Goal: Obtain resource: Download file/media

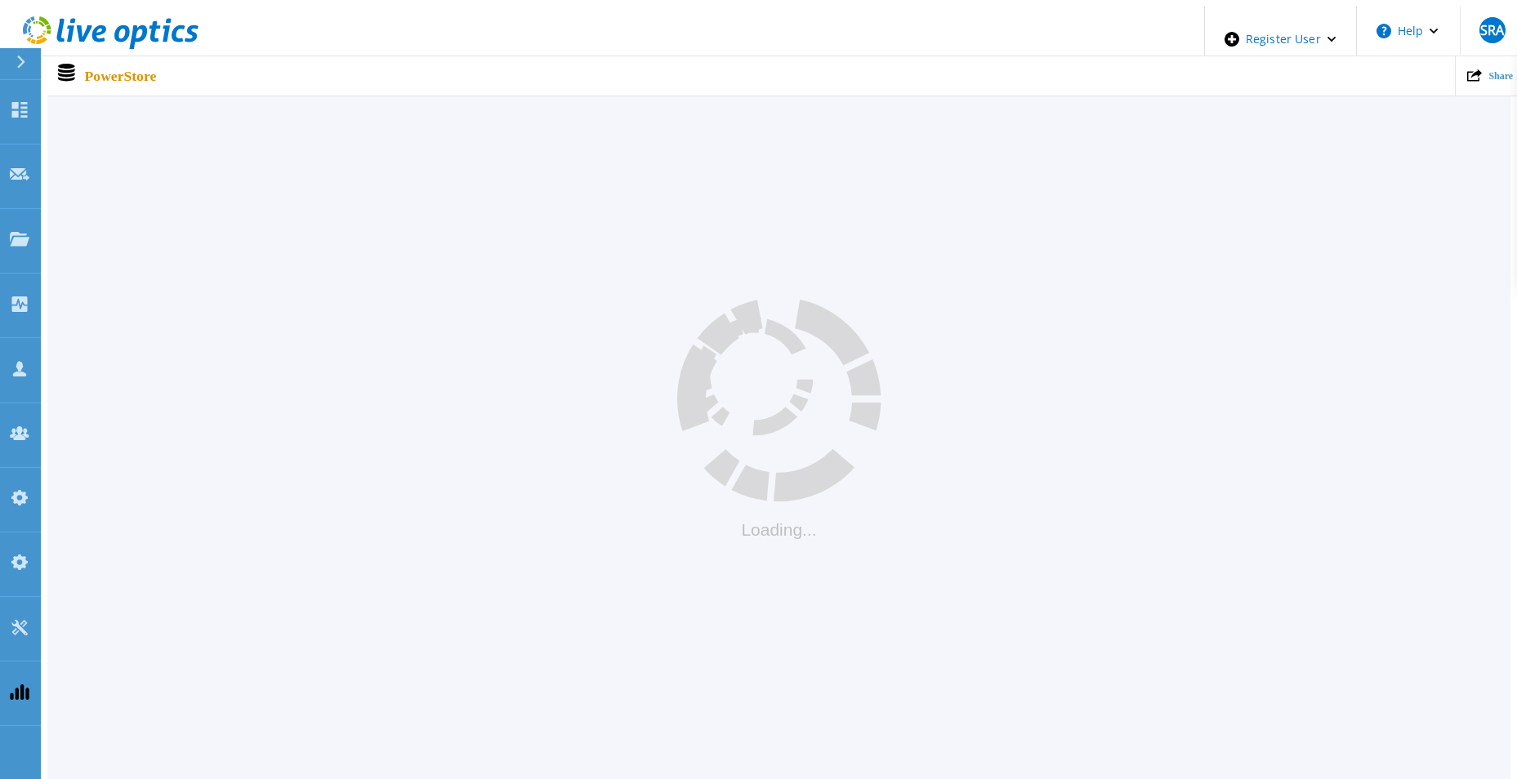
click at [484, 376] on div "Loading..." at bounding box center [778, 419] width 1463 height 649
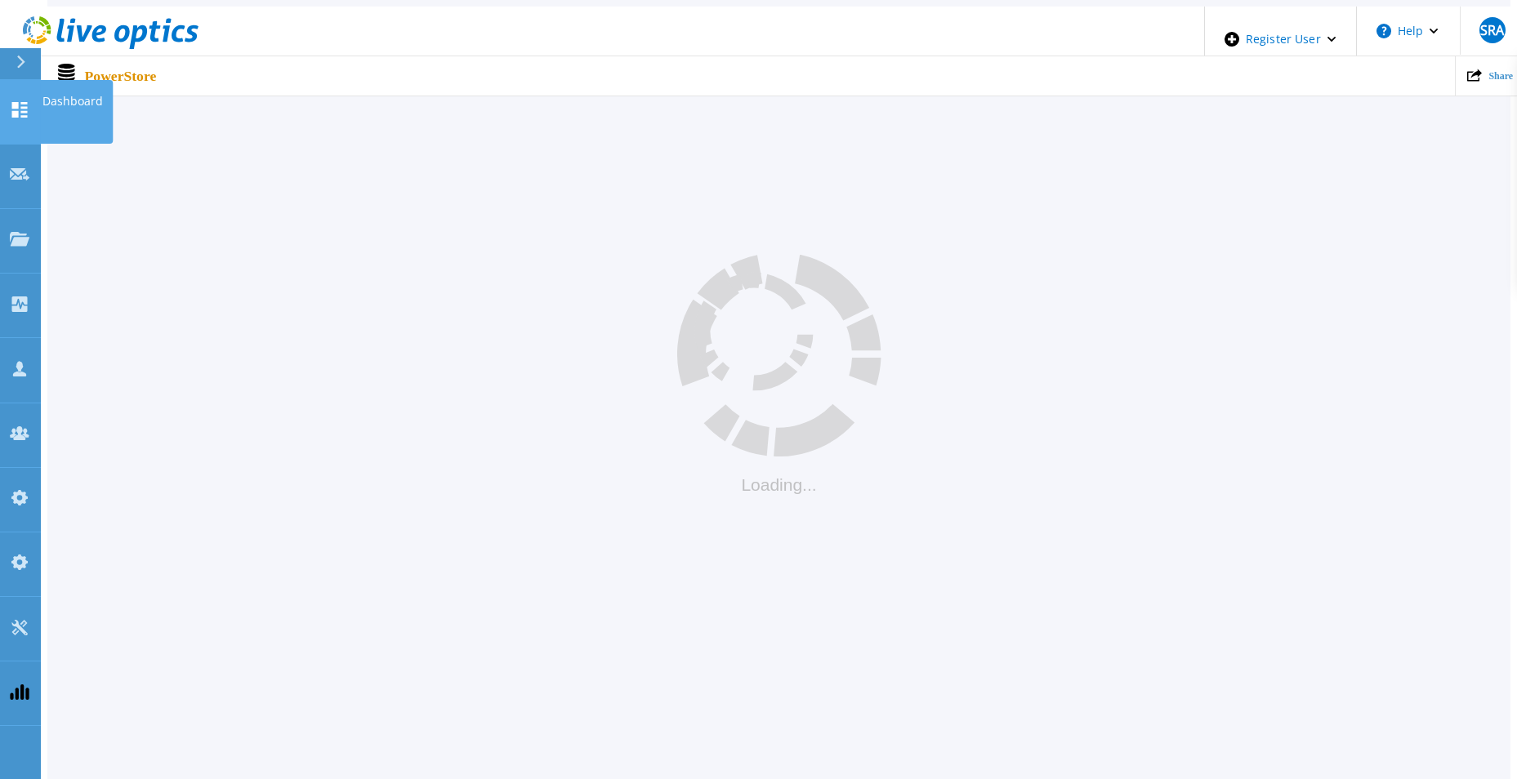
scroll to position [70, 0]
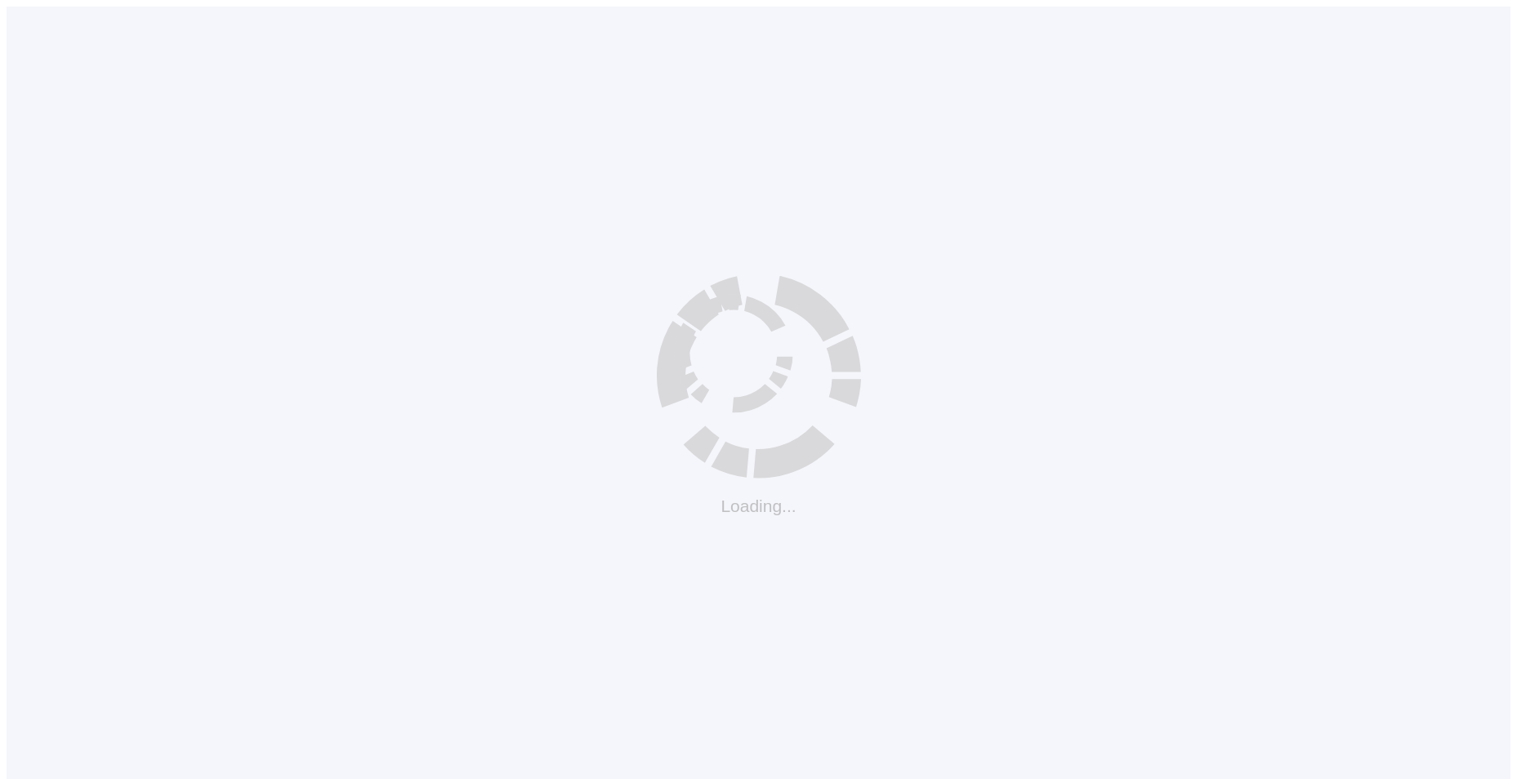
scroll to position [16, 0]
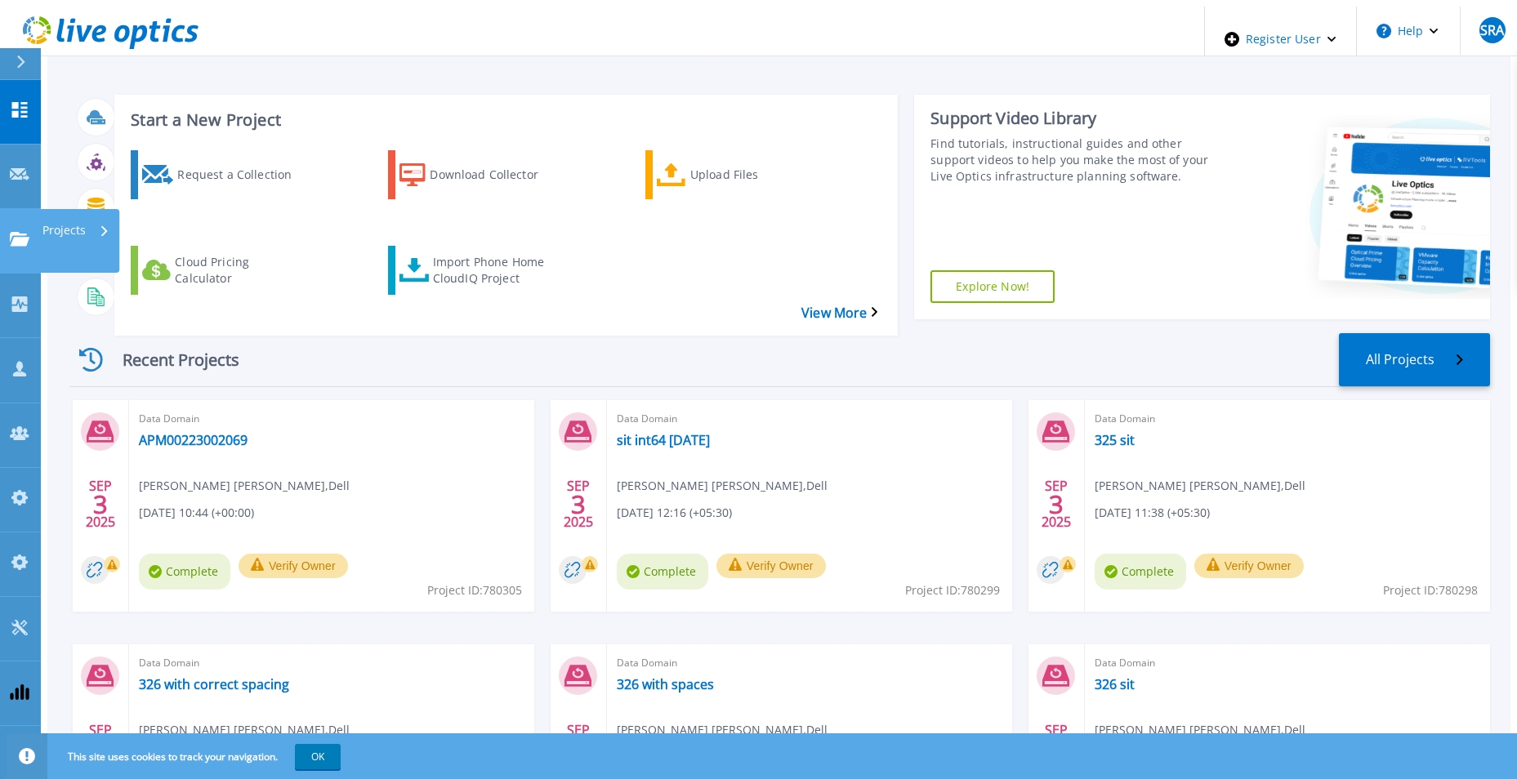
click at [29, 232] on div "Projects" at bounding box center [48, 240] width 76 height 17
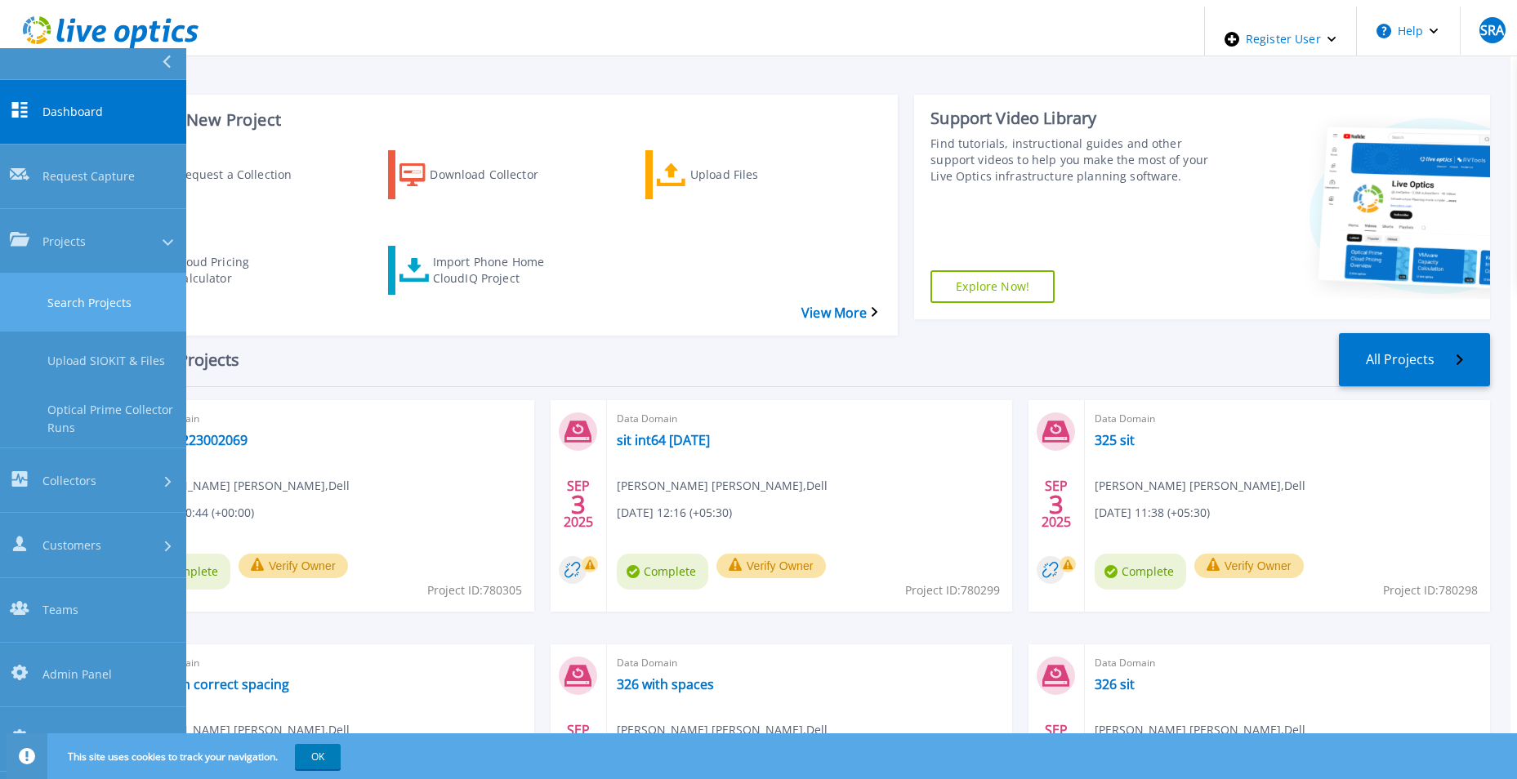
click at [65, 274] on link "Search Projects" at bounding box center [93, 303] width 186 height 58
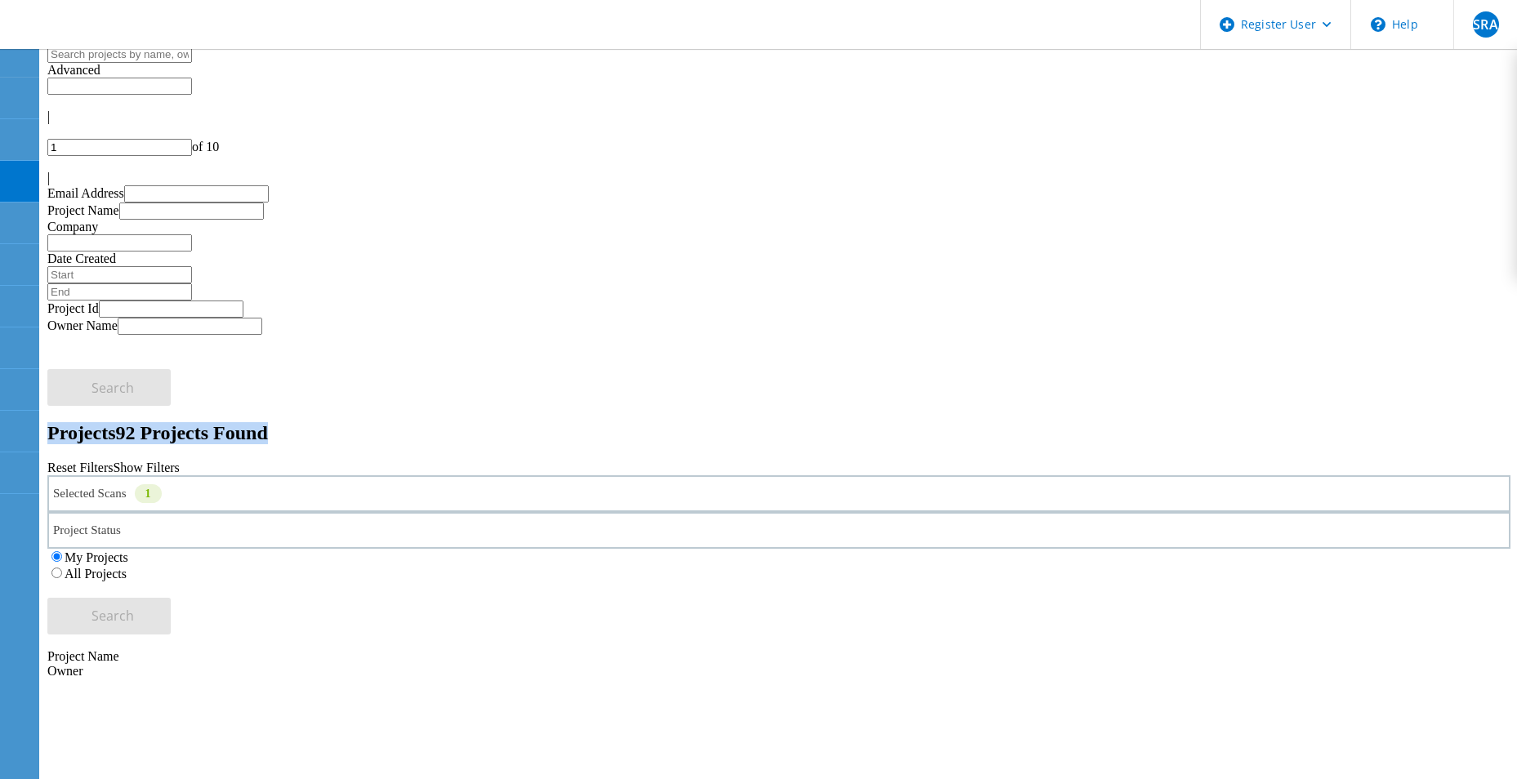
drag, startPoint x: 396, startPoint y: 154, endPoint x: 42, endPoint y: 161, distance: 354.6
click at [47, 422] on div "Projects 92 Projects Found" at bounding box center [778, 433] width 1463 height 22
drag, startPoint x: 486, startPoint y: 337, endPoint x: 665, endPoint y: 382, distance: 184.5
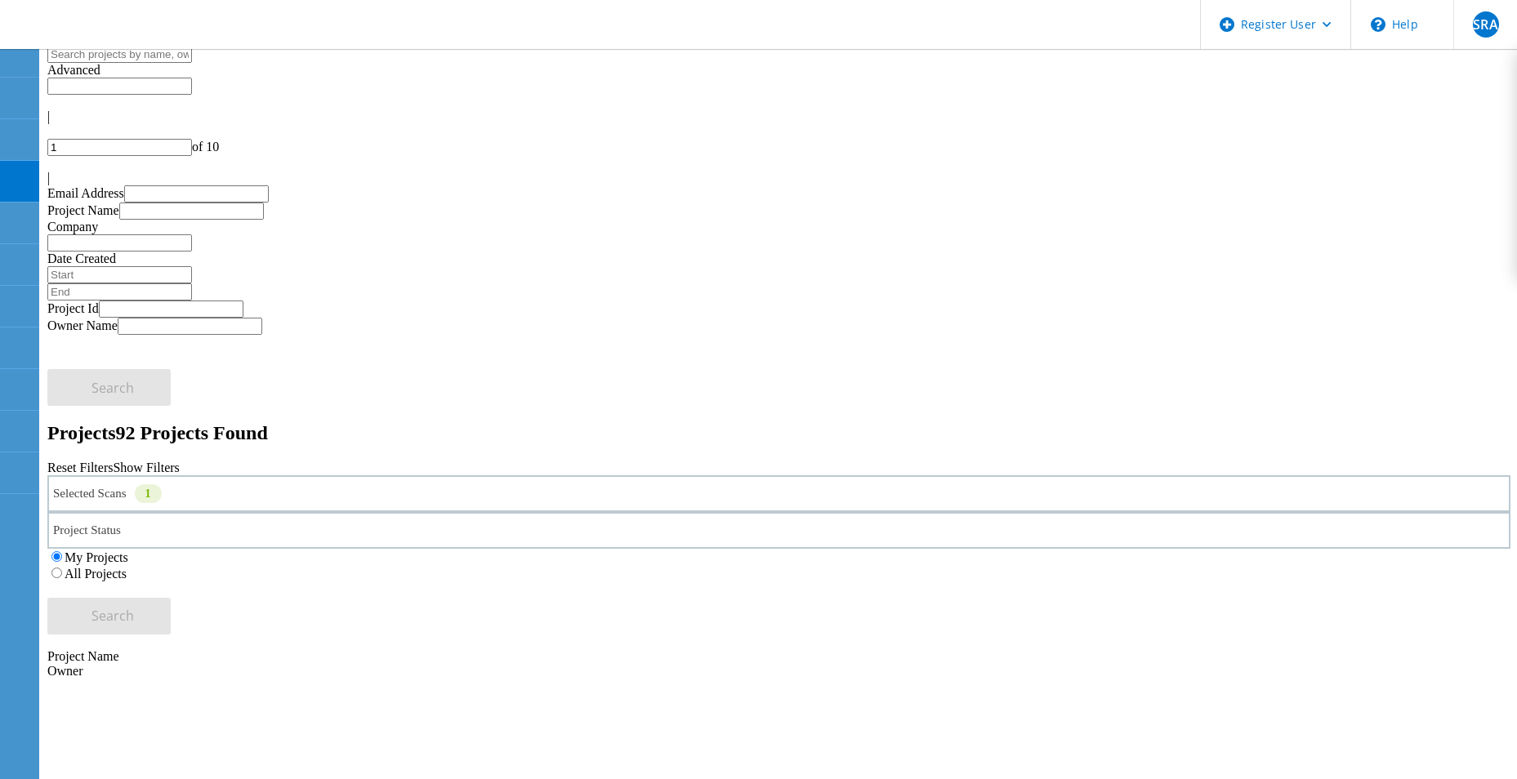
drag, startPoint x: 624, startPoint y: 364, endPoint x: 471, endPoint y: 332, distance: 156.2
drag, startPoint x: 287, startPoint y: 163, endPoint x: 59, endPoint y: 154, distance: 228.1
click at [59, 422] on h2 "Projects 92 Projects Found" at bounding box center [778, 433] width 1463 height 22
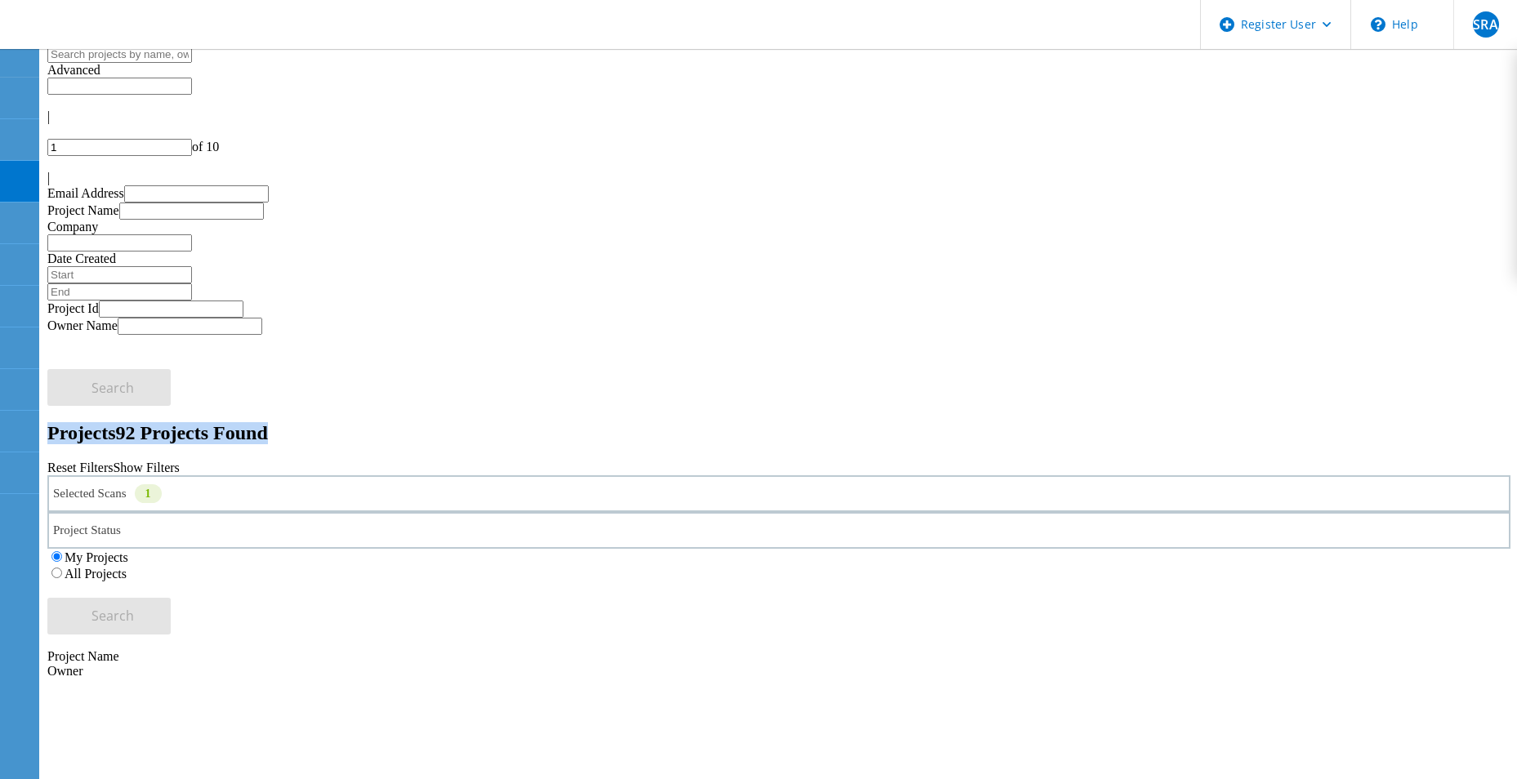
drag, startPoint x: 59, startPoint y: 154, endPoint x: 274, endPoint y: 152, distance: 215.7
click at [274, 422] on h2 "Projects 92 Projects Found" at bounding box center [778, 433] width 1463 height 22
click at [1048, 549] on div "My Projects All Projects" at bounding box center [778, 565] width 1463 height 33
click at [127, 567] on label "All Projects" at bounding box center [96, 574] width 62 height 14
click at [62, 568] on input "All Projects" at bounding box center [56, 573] width 11 height 11
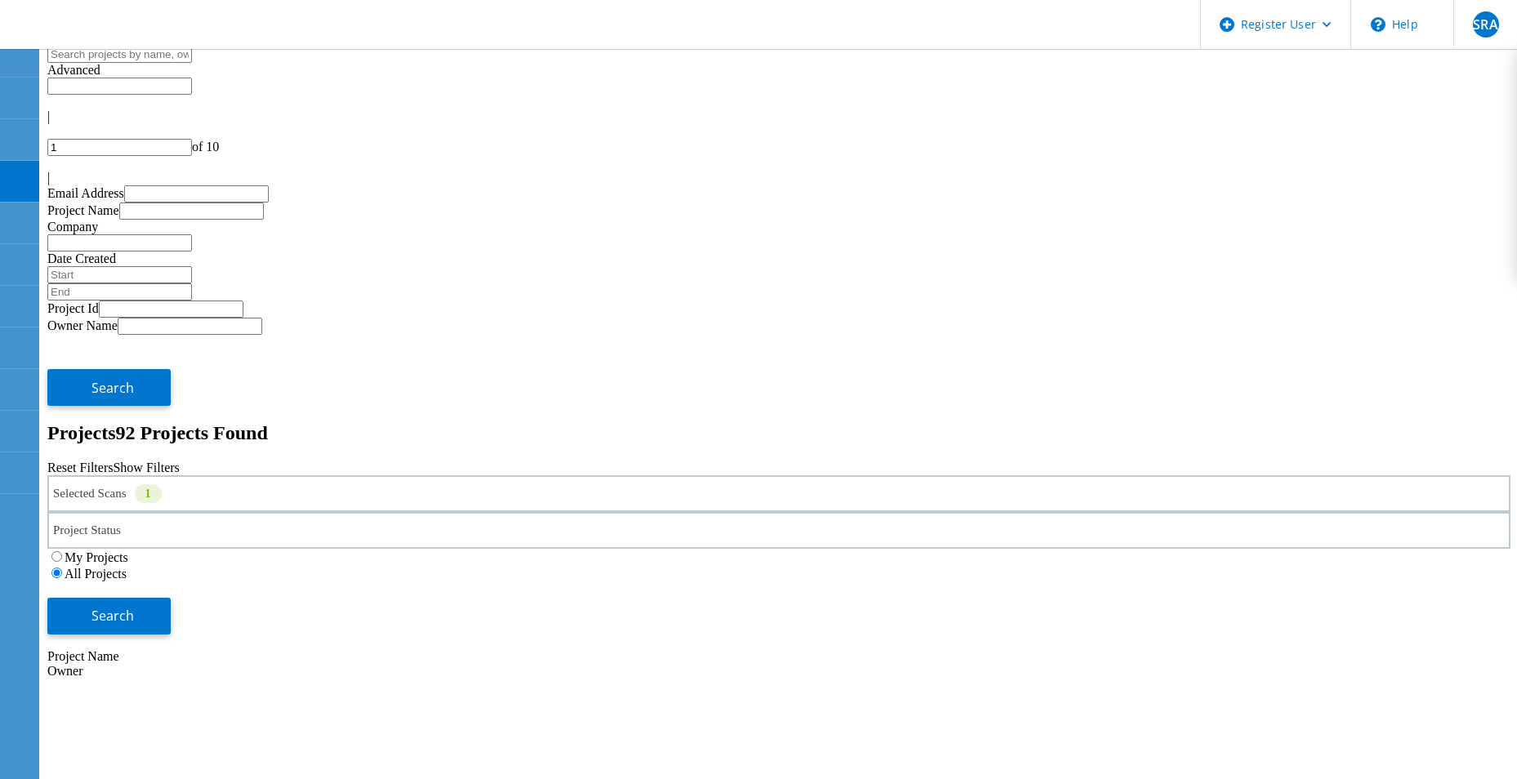
click at [374, 475] on div "Selected Scans 1" at bounding box center [778, 493] width 1463 height 37
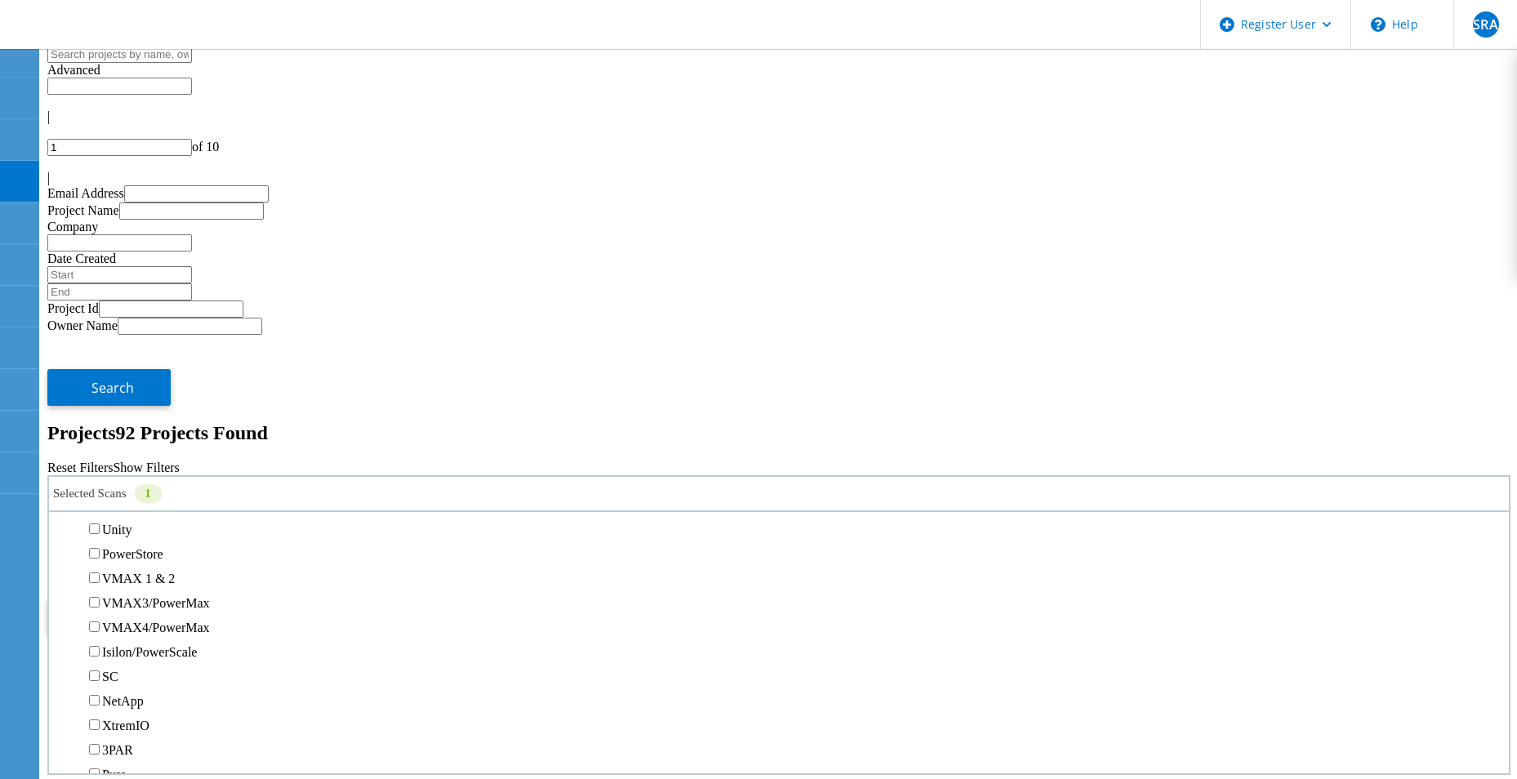
click at [128, 547] on label "PowerStore" at bounding box center [132, 554] width 61 height 14
click at [100, 548] on input "PowerStore" at bounding box center [94, 553] width 11 height 11
click at [128, 492] on label "Data Domain" at bounding box center [137, 499] width 70 height 14
click at [100, 493] on input "Data Domain" at bounding box center [94, 498] width 11 height 11
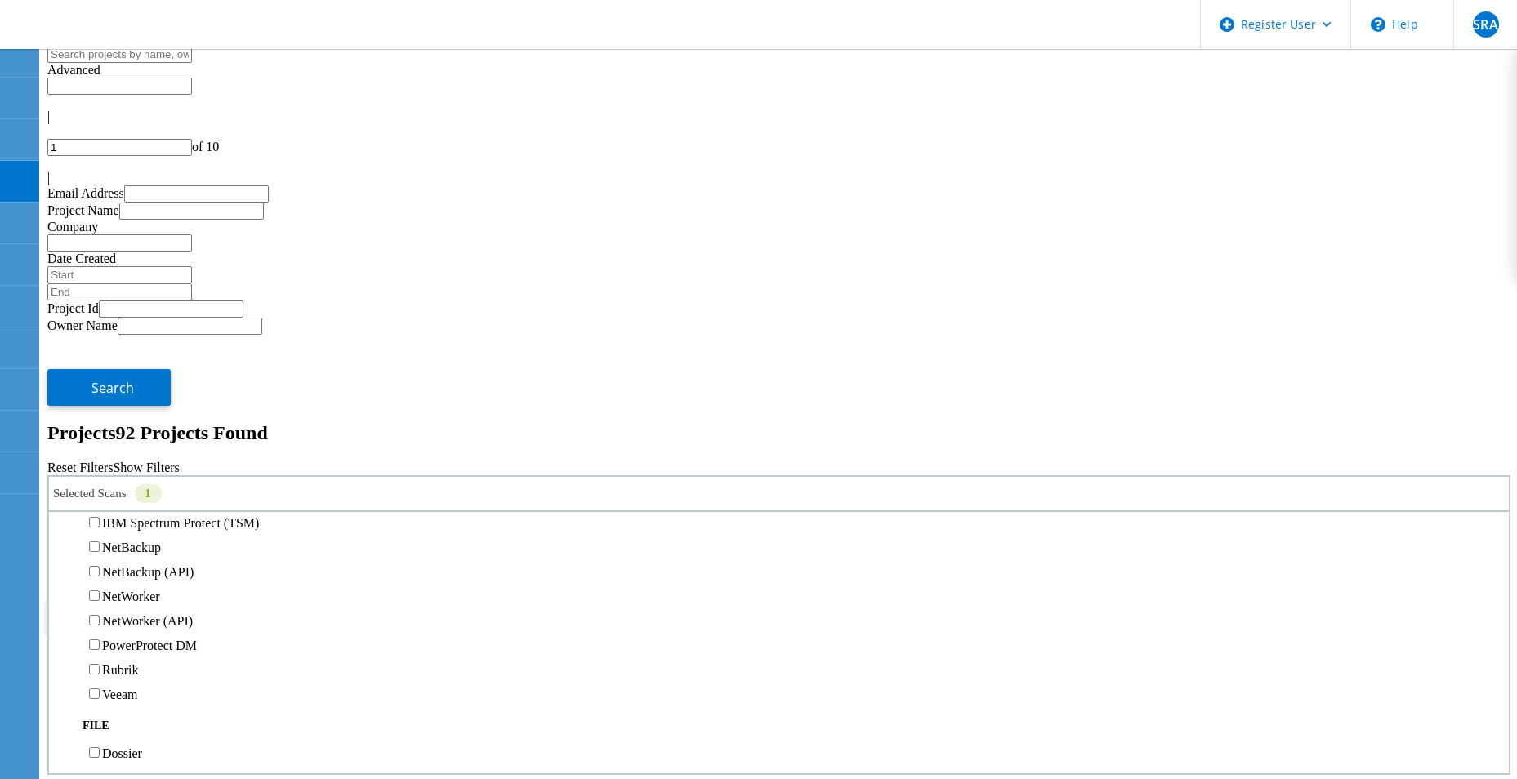
click at [171, 598] on button "Search" at bounding box center [108, 616] width 123 height 37
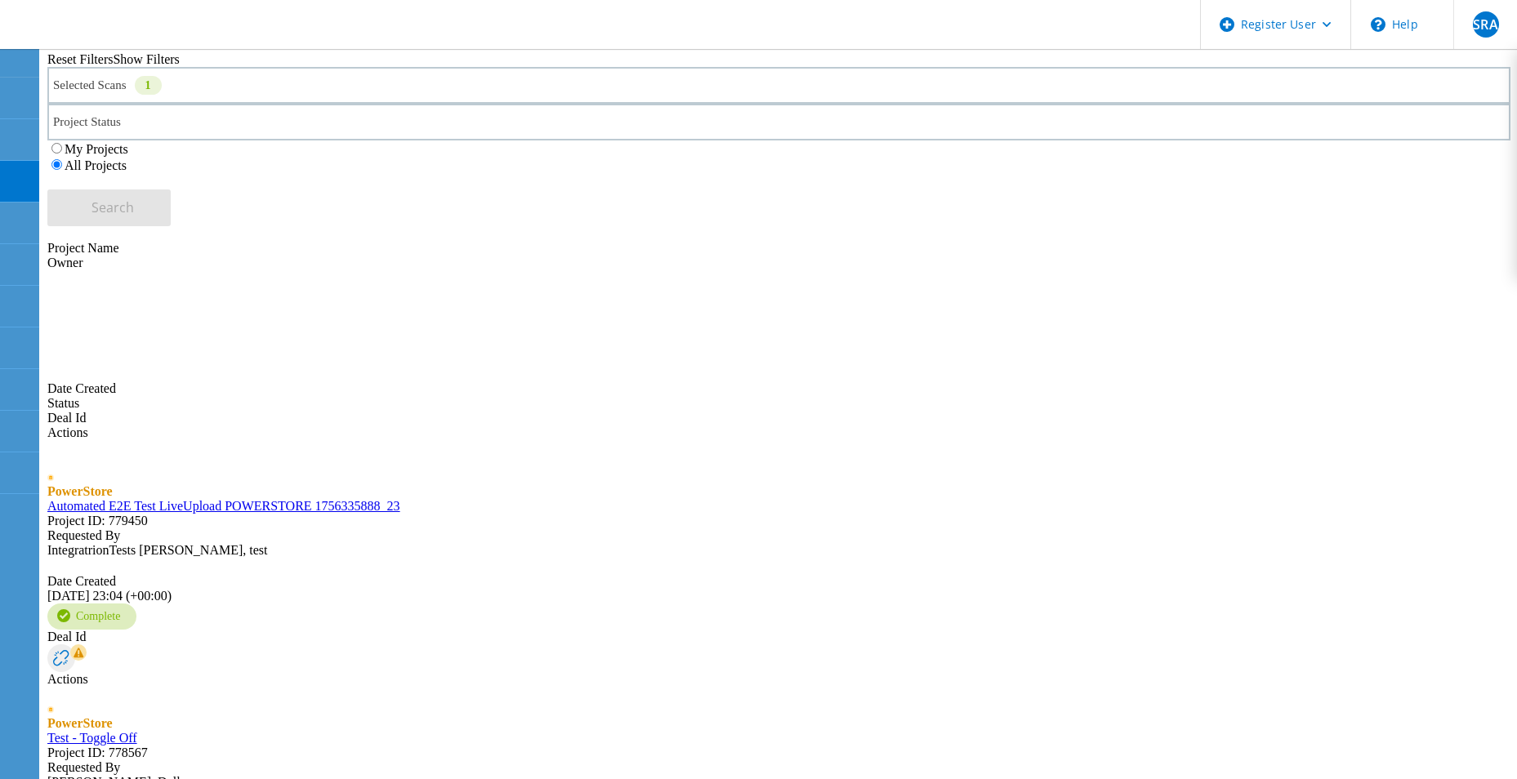
scroll to position [463, 0]
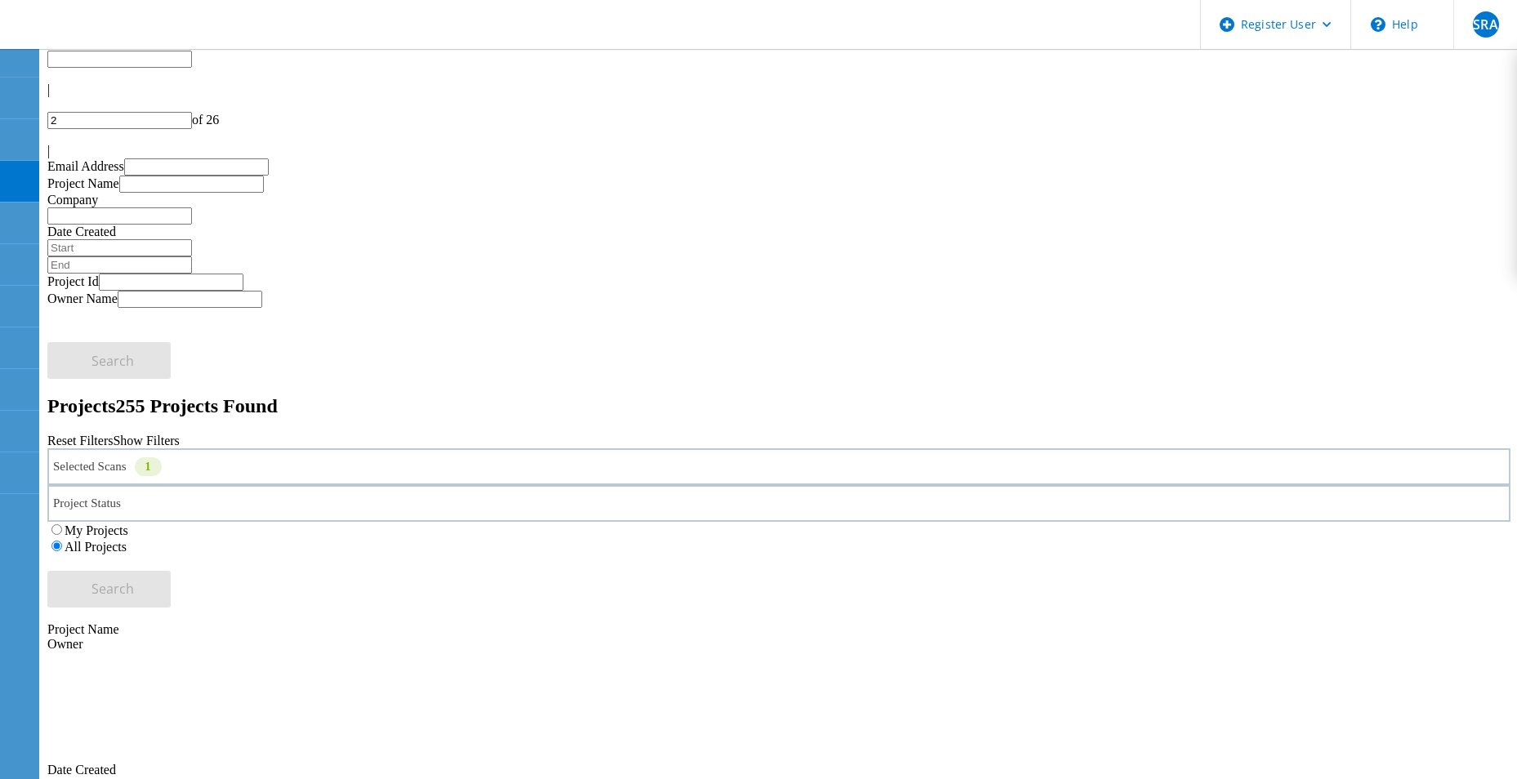
scroll to position [0, 0]
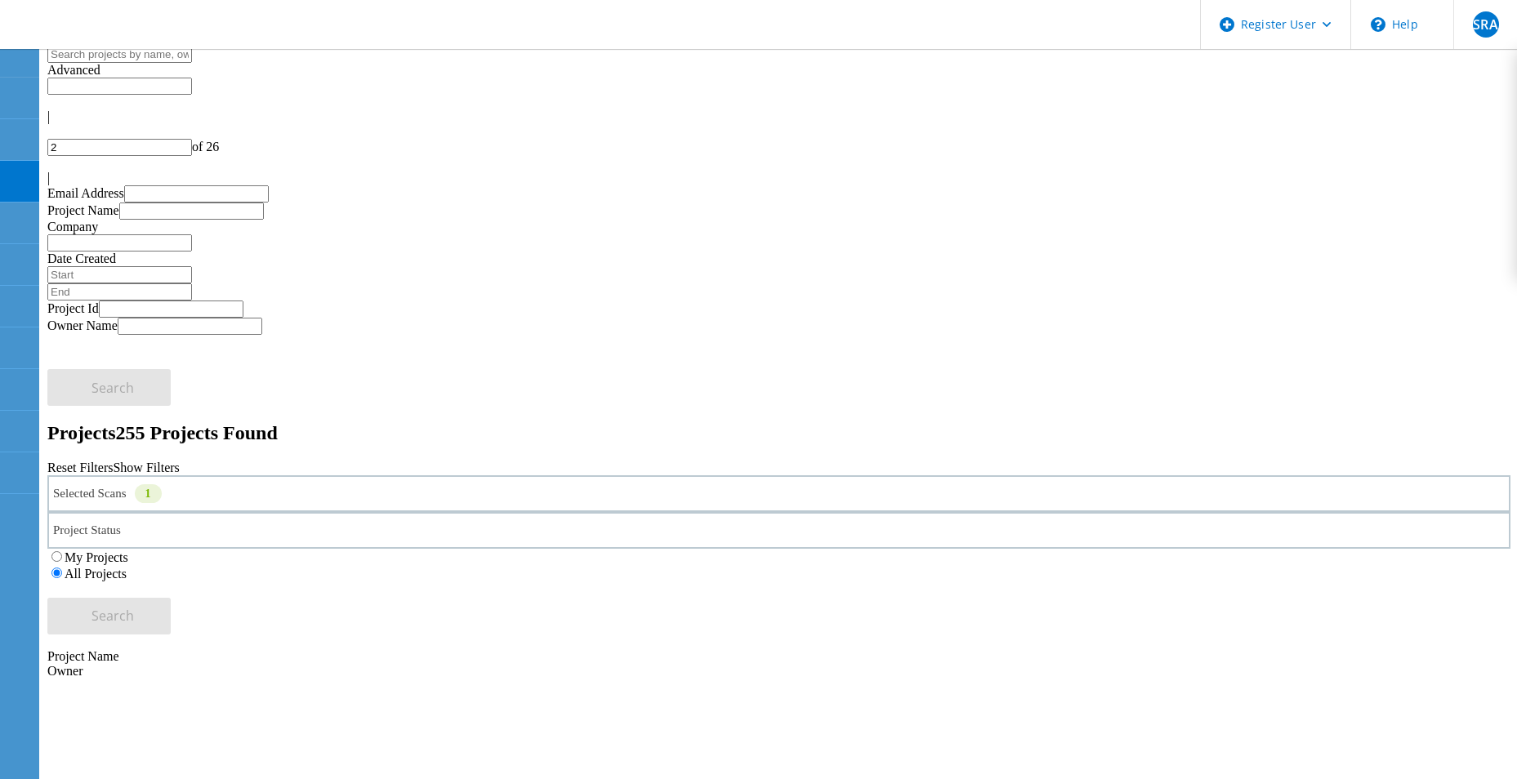
click at [57, 167] on icon at bounding box center [52, 174] width 10 height 14
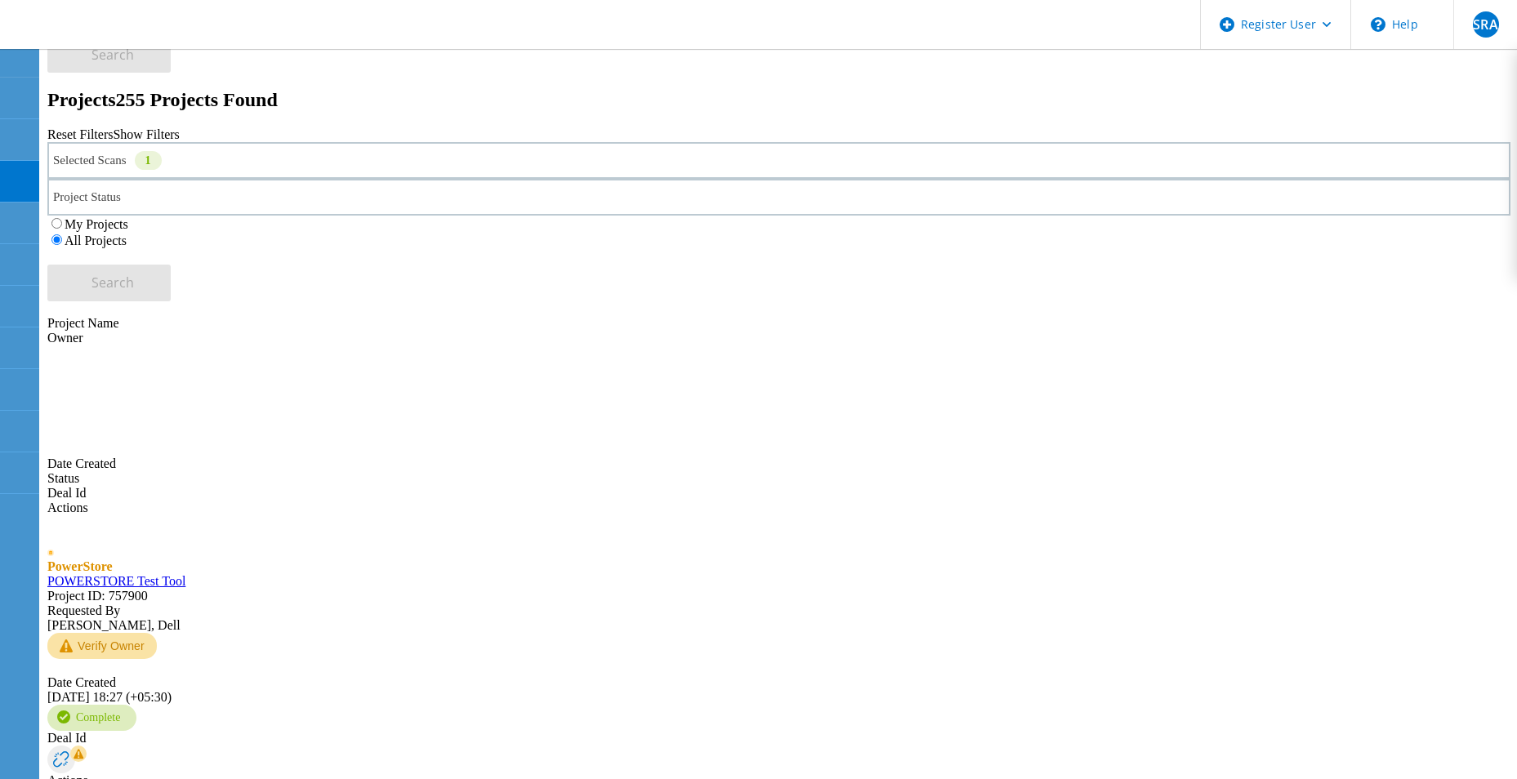
scroll to position [566, 0]
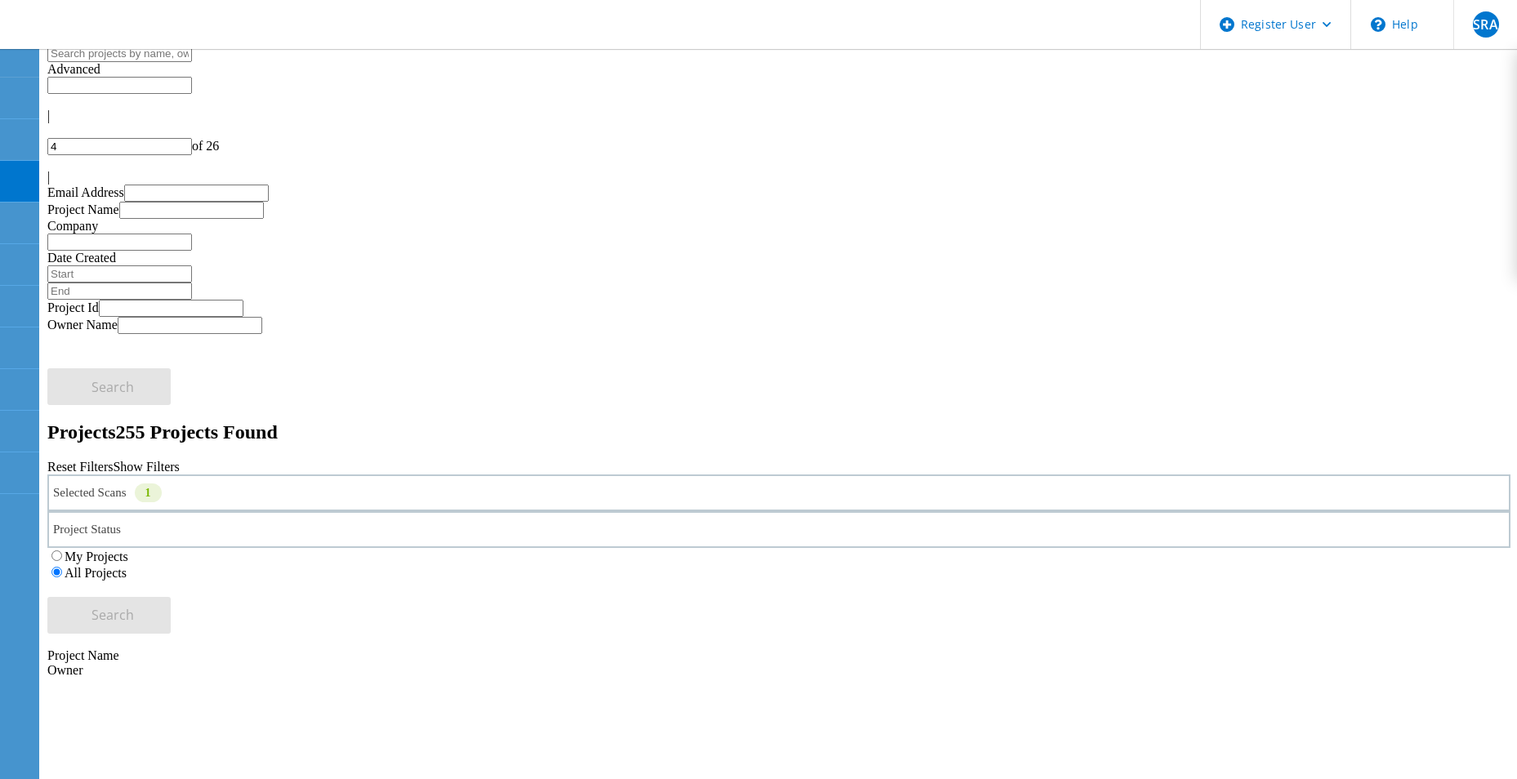
scroll to position [0, 0]
click at [1473, 156] on div at bounding box center [778, 163] width 1463 height 15
type input "5"
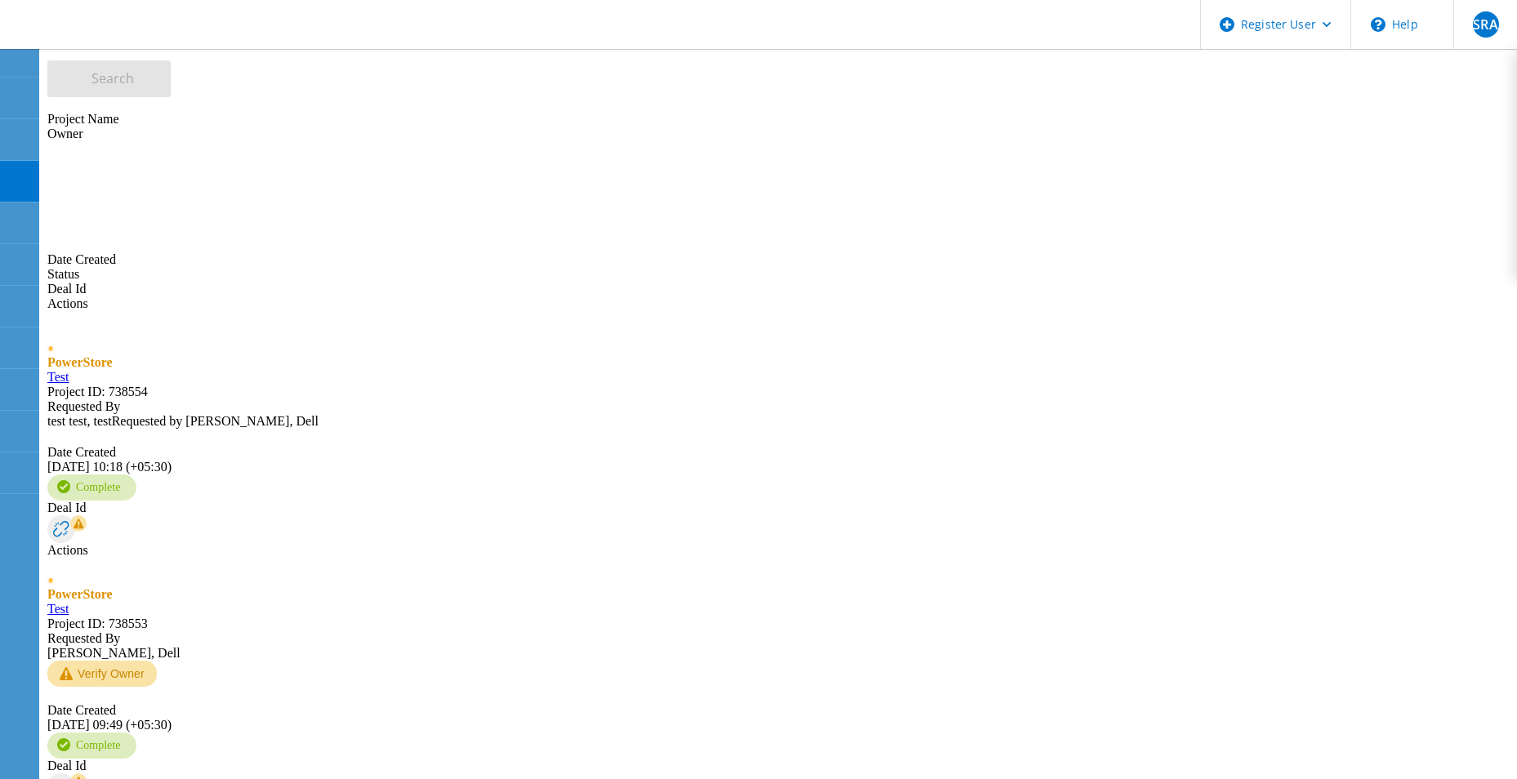
scroll to position [539, 0]
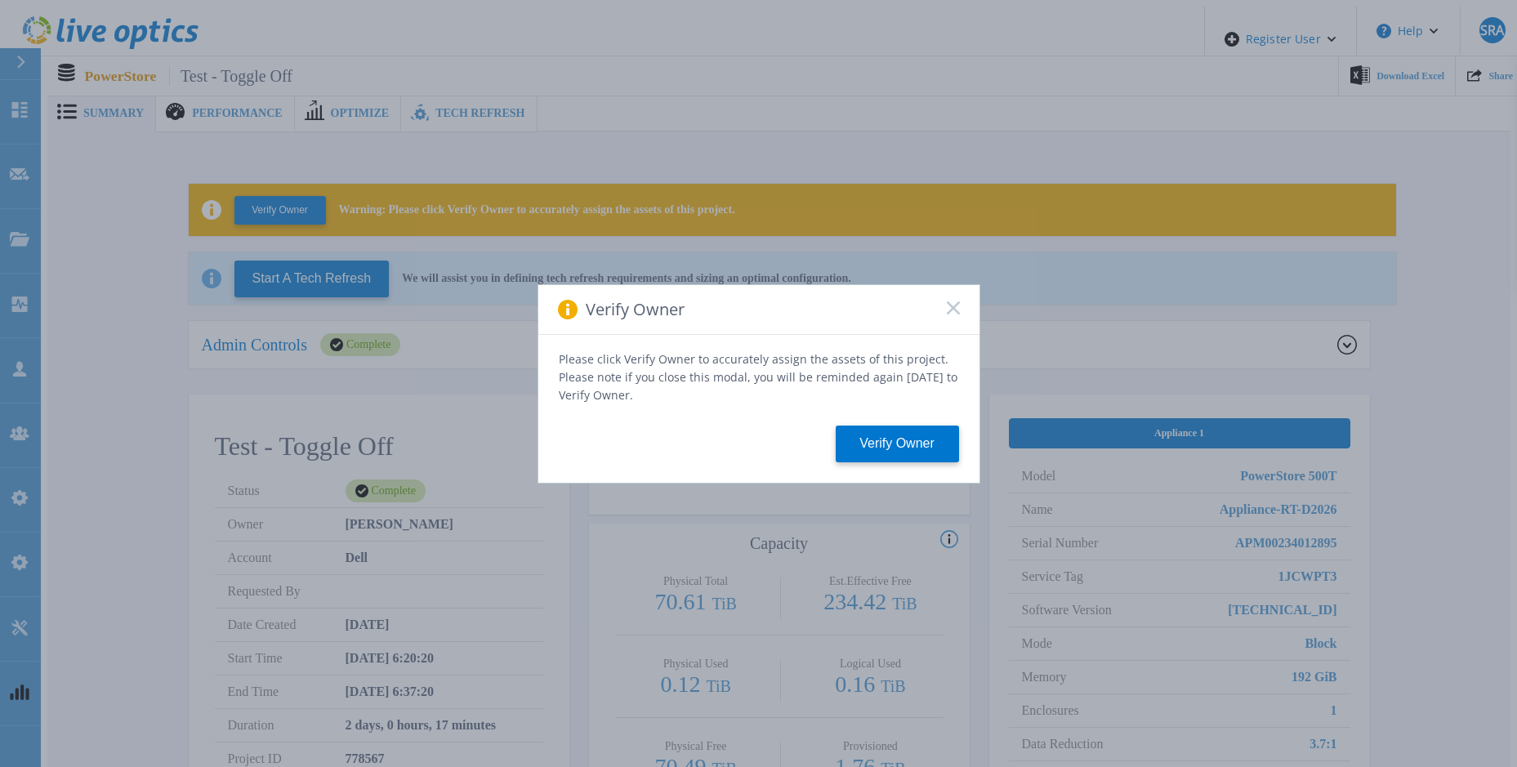
click at [949, 313] on icon at bounding box center [953, 307] width 13 height 13
click at [958, 313] on icon at bounding box center [953, 307] width 13 height 13
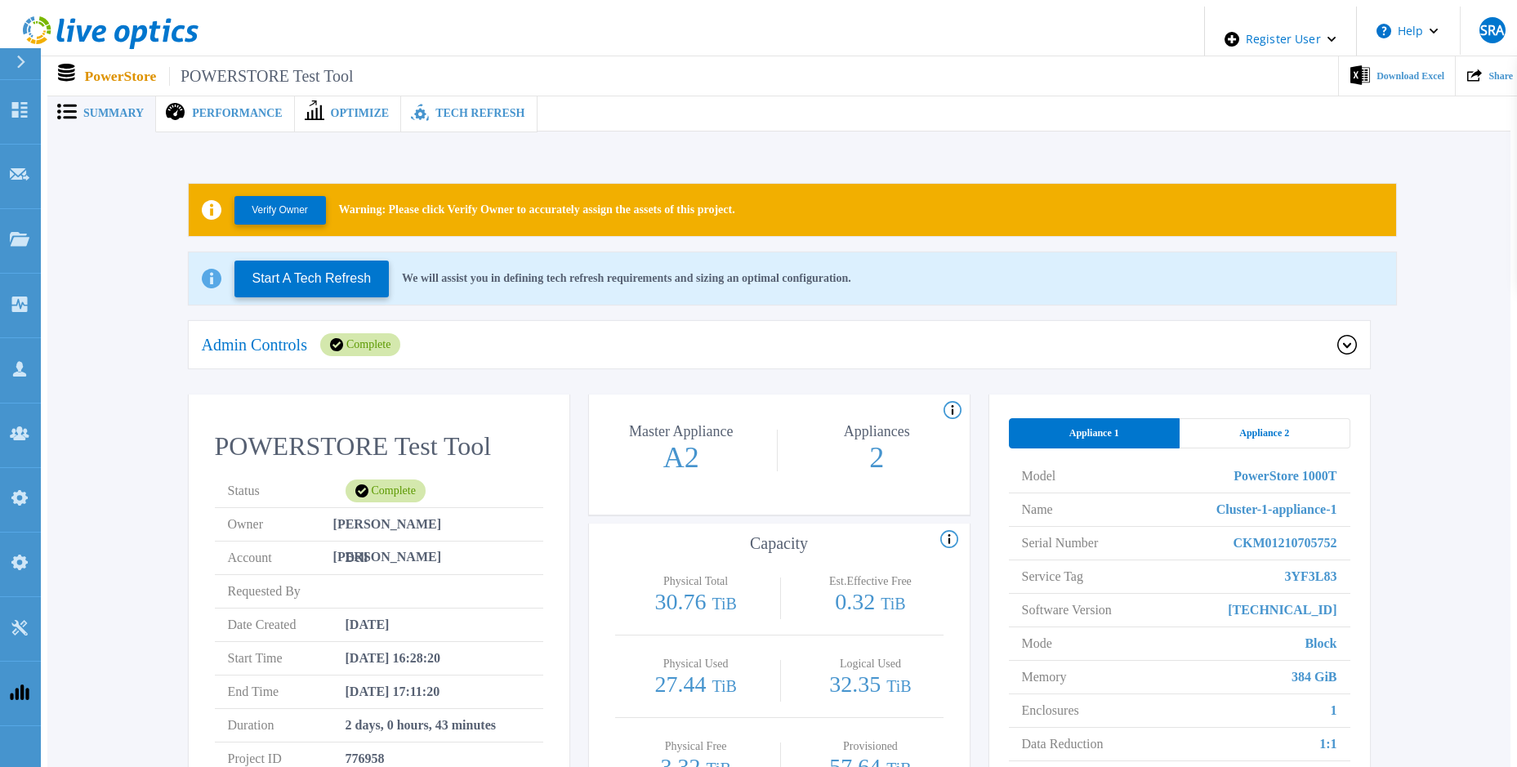
click at [1227, 425] on div "Appliance 2" at bounding box center [1265, 433] width 171 height 30
click at [1148, 432] on div "Appliance 1" at bounding box center [1094, 433] width 171 height 30
click at [1208, 420] on div "Appliance 2" at bounding box center [1265, 433] width 171 height 30
click at [1104, 418] on div "Appliance 1" at bounding box center [1094, 433] width 171 height 30
click at [1226, 418] on div "Appliance 2" at bounding box center [1265, 433] width 171 height 30
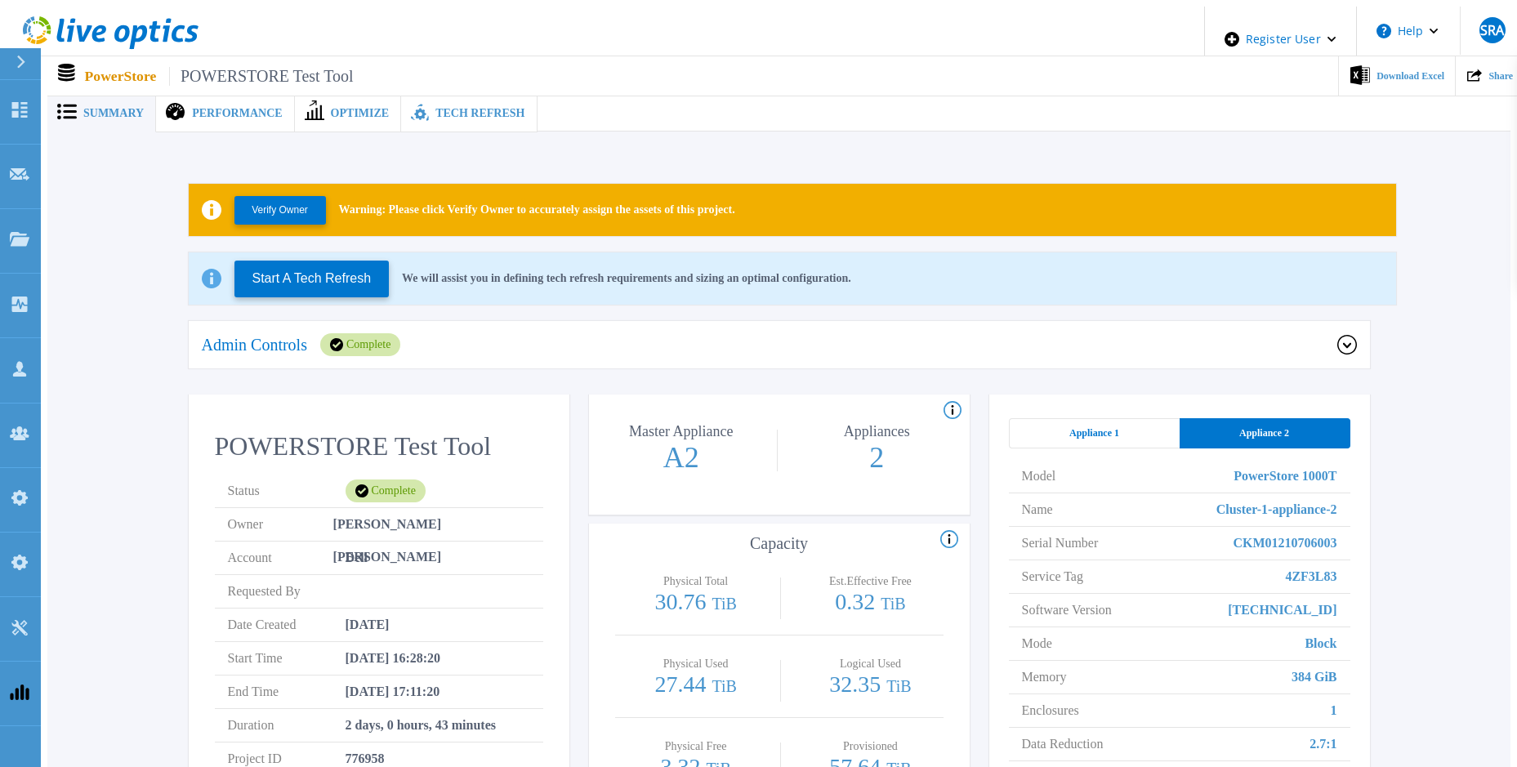
click at [1118, 426] on span "Appliance 1" at bounding box center [1094, 432] width 50 height 13
click at [1213, 421] on div "Appliance 2" at bounding box center [1265, 433] width 171 height 30
click at [1045, 422] on div "Appliance 1" at bounding box center [1094, 433] width 171 height 30
click at [1219, 418] on div "Appliance 2" at bounding box center [1265, 433] width 171 height 30
click at [1075, 426] on span "Appliance 1" at bounding box center [1094, 432] width 50 height 13
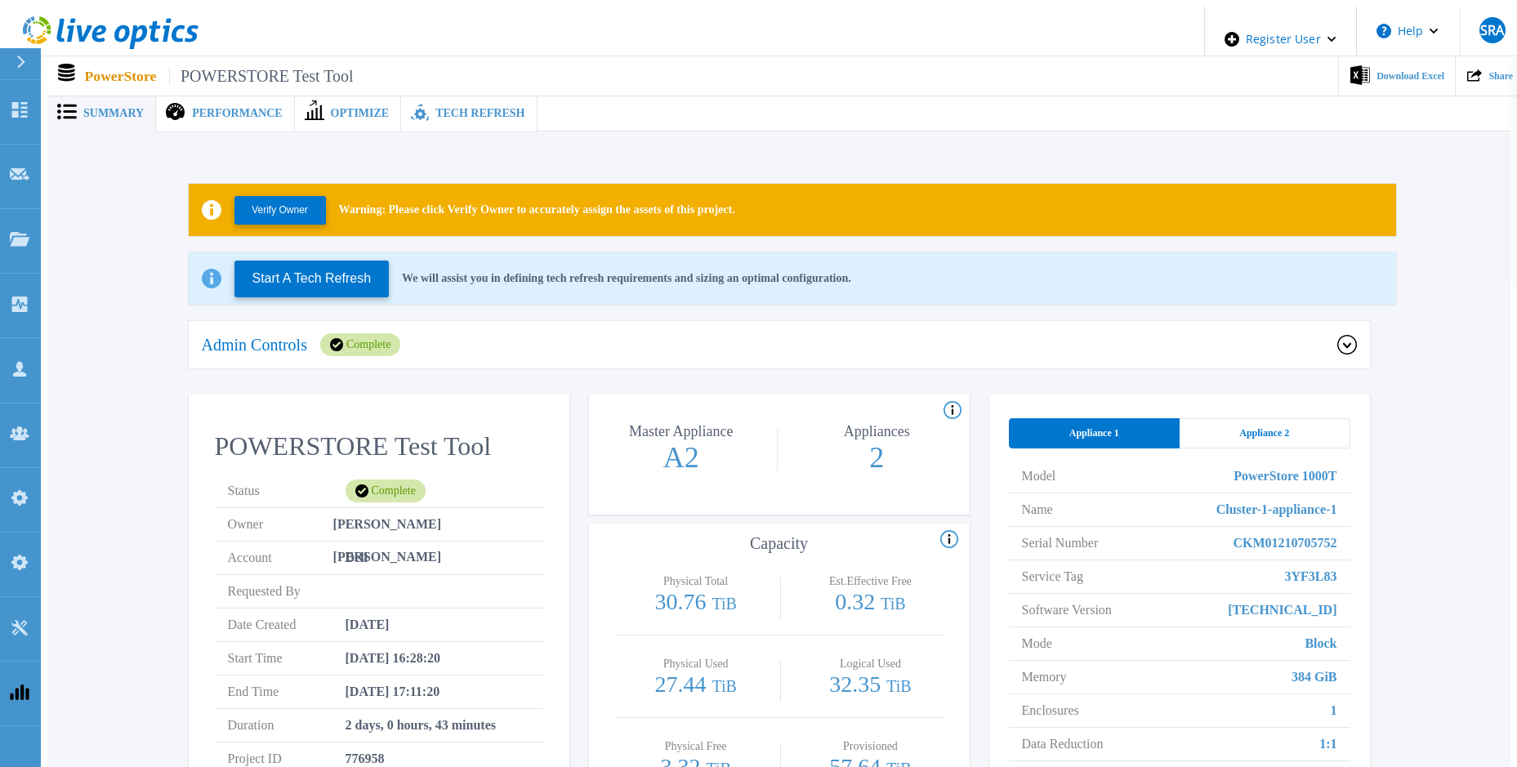
click at [169, 281] on div "Verify Owner Warning: Please click Verify Owner to accurately assign the assets…" at bounding box center [779, 566] width 1414 height 816
click at [512, 349] on div "Admin Controls Complete" at bounding box center [779, 345] width 1181 height 49
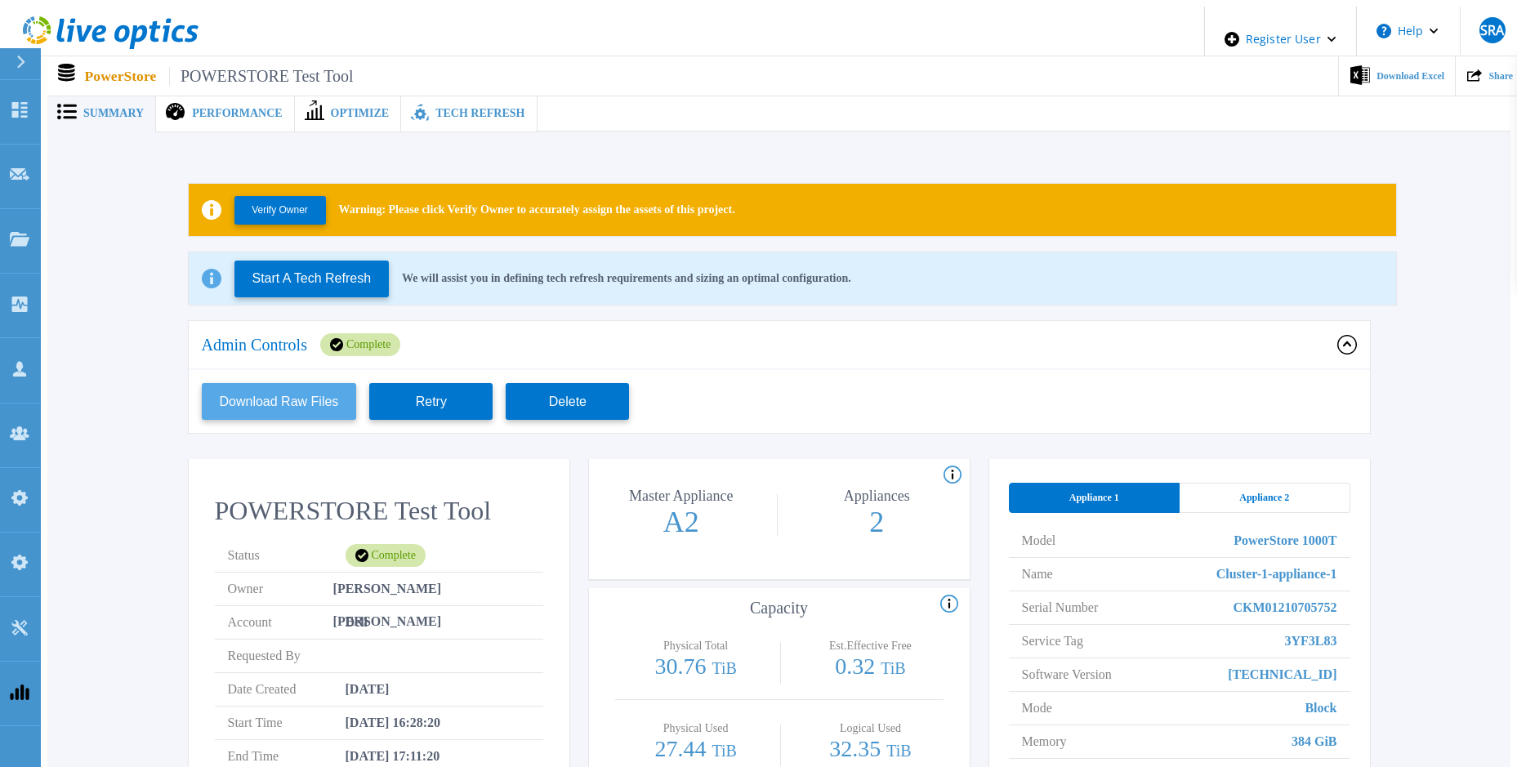
click at [291, 387] on button "Download Raw Files" at bounding box center [279, 401] width 155 height 37
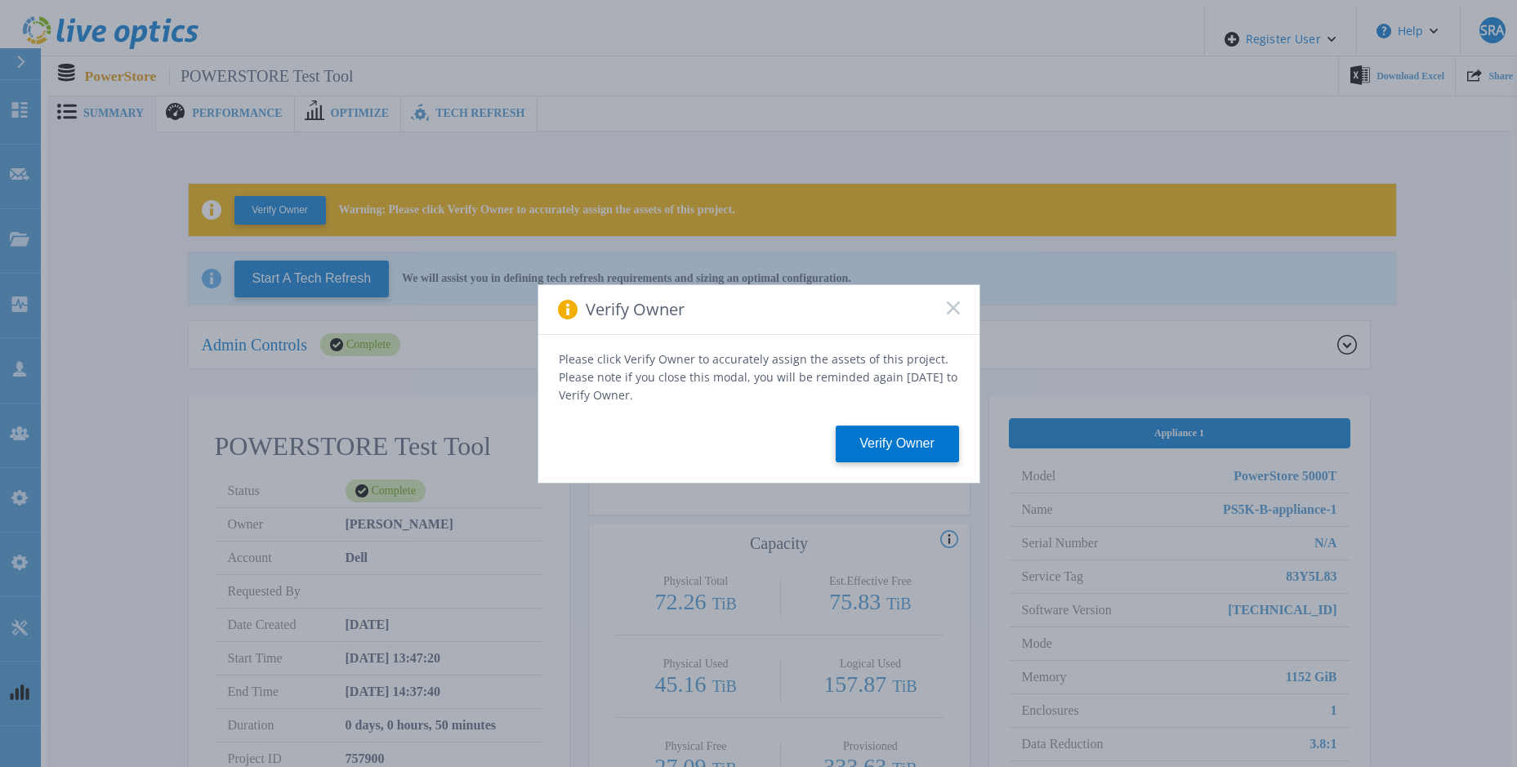
click at [948, 313] on icon at bounding box center [953, 307] width 13 height 13
click at [947, 315] on icon at bounding box center [953, 307] width 13 height 13
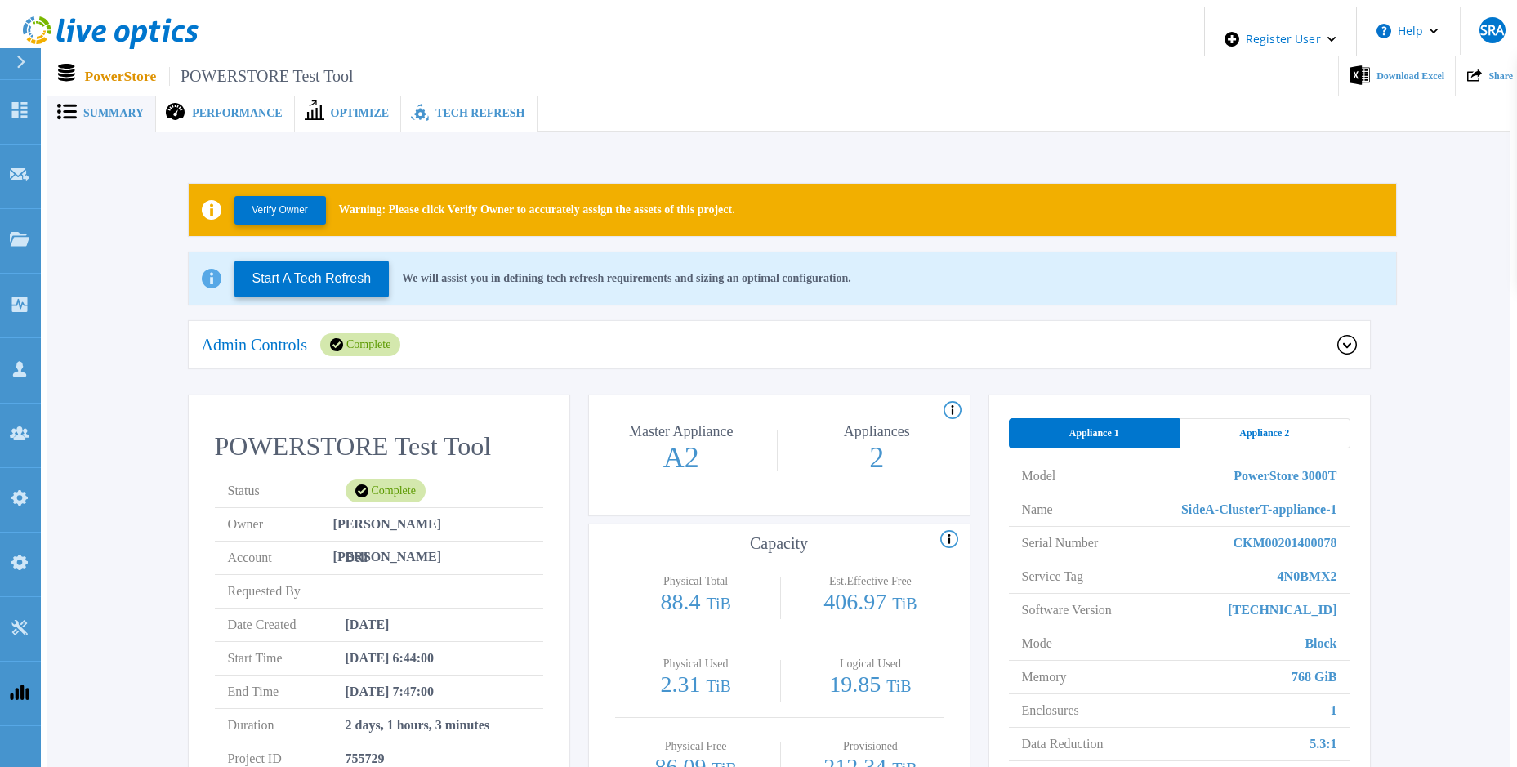
click at [1257, 431] on span "Appliance 2" at bounding box center [1264, 432] width 50 height 13
click at [1178, 429] on div "Appliance 1" at bounding box center [1094, 433] width 171 height 30
click at [629, 339] on div "Admin Controls Complete" at bounding box center [770, 344] width 1136 height 23
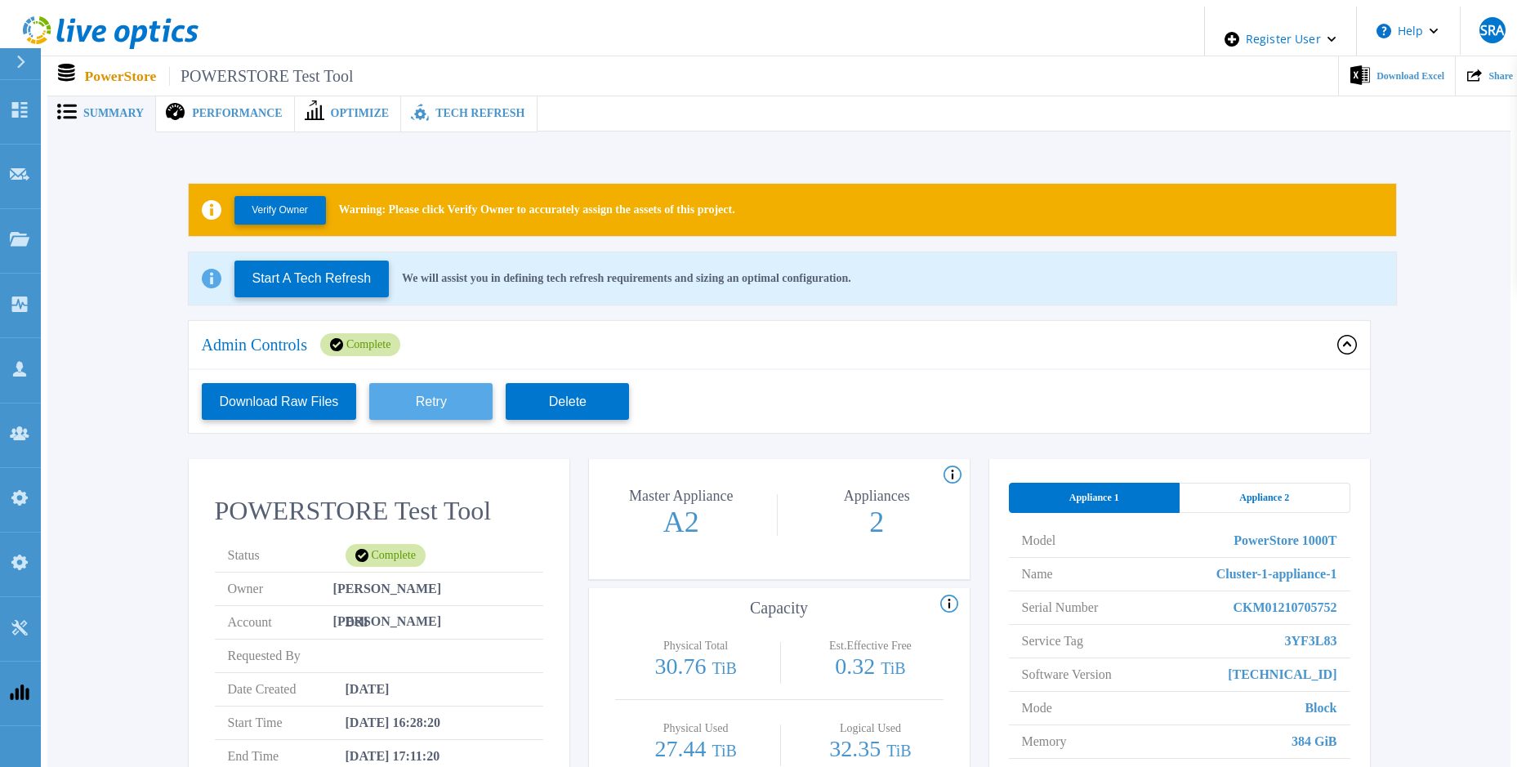
click at [395, 389] on button "Retry" at bounding box center [430, 401] width 123 height 37
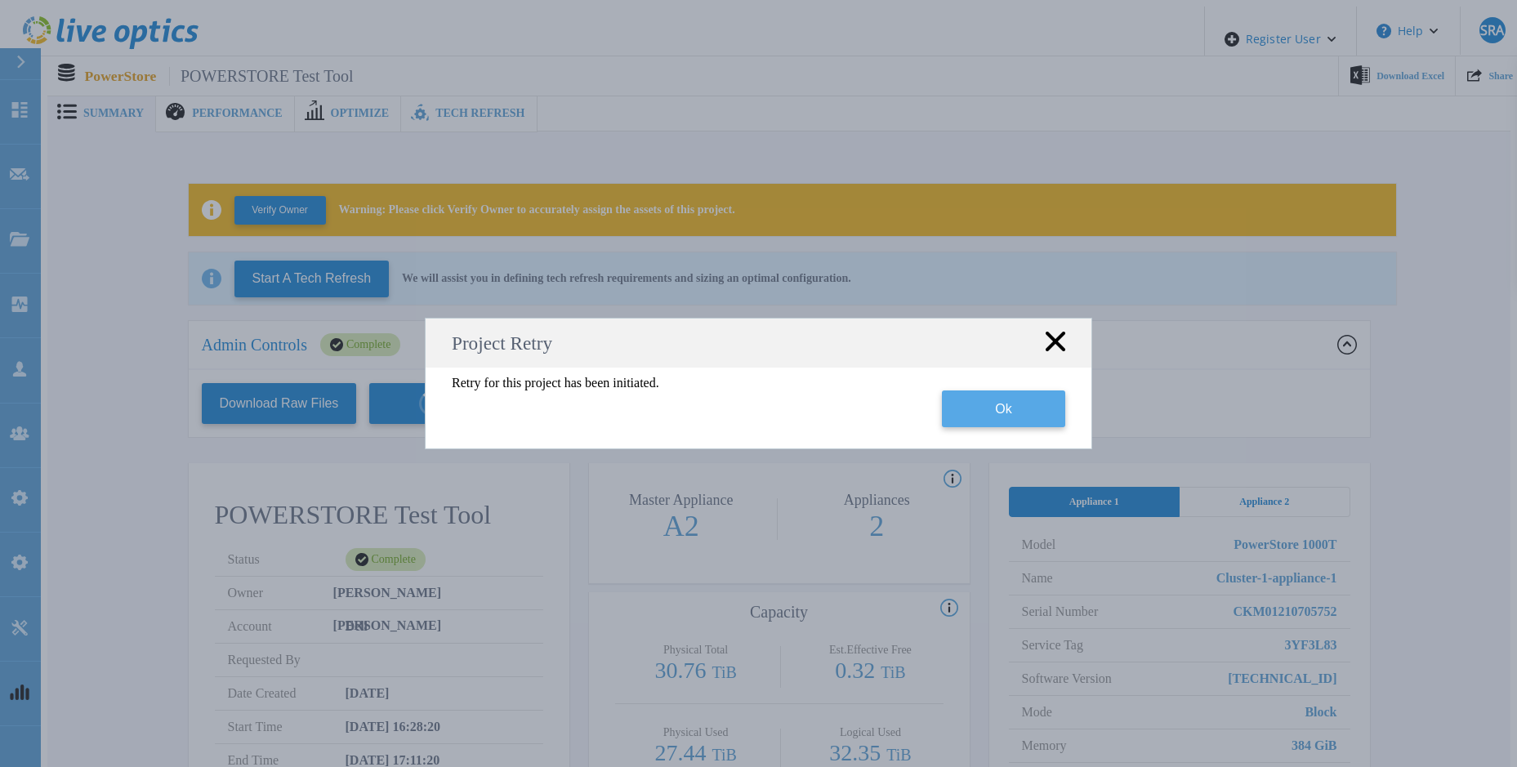
click at [1042, 400] on button "Ok" at bounding box center [1003, 409] width 123 height 37
